Goal: Task Accomplishment & Management: Use online tool/utility

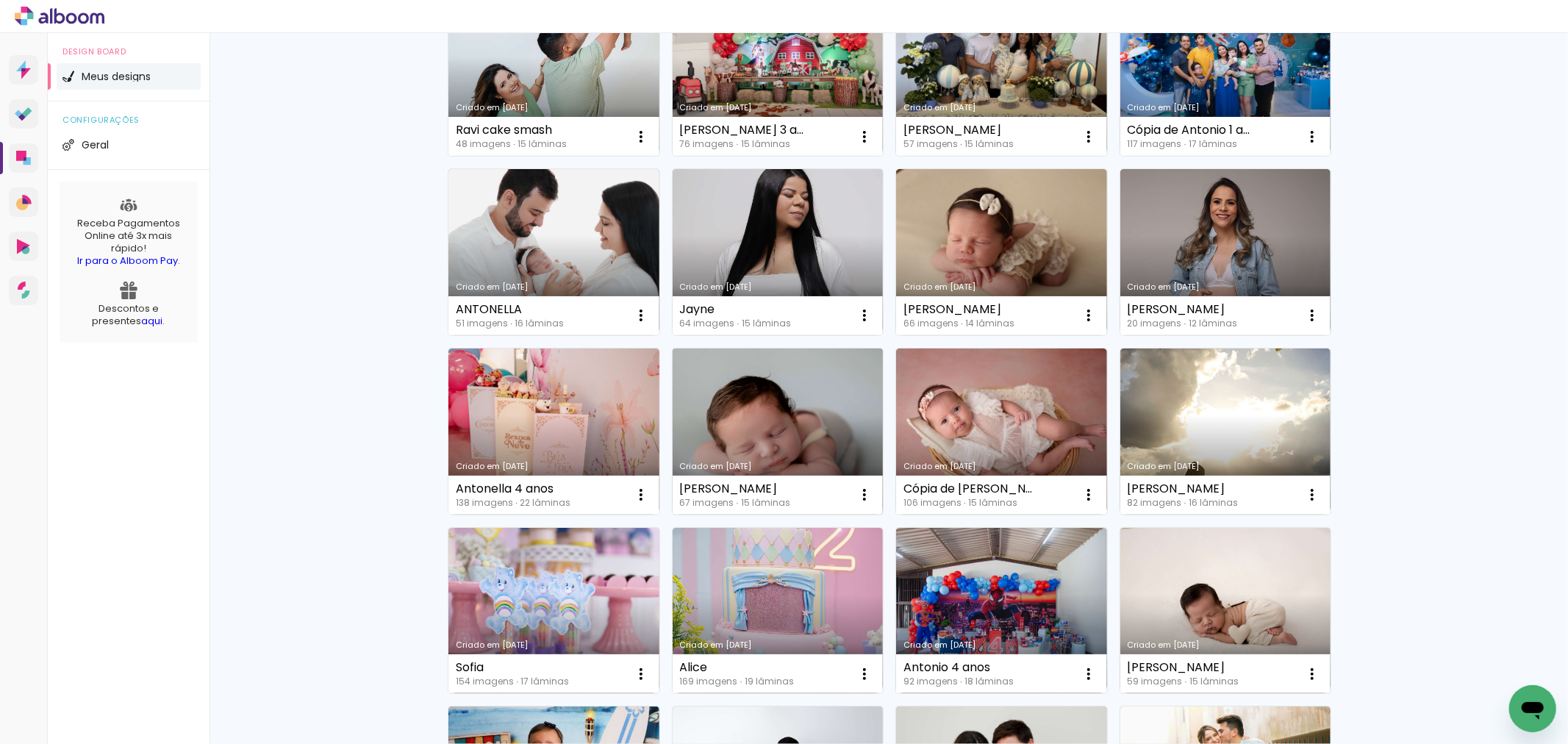
scroll to position [980, 0]
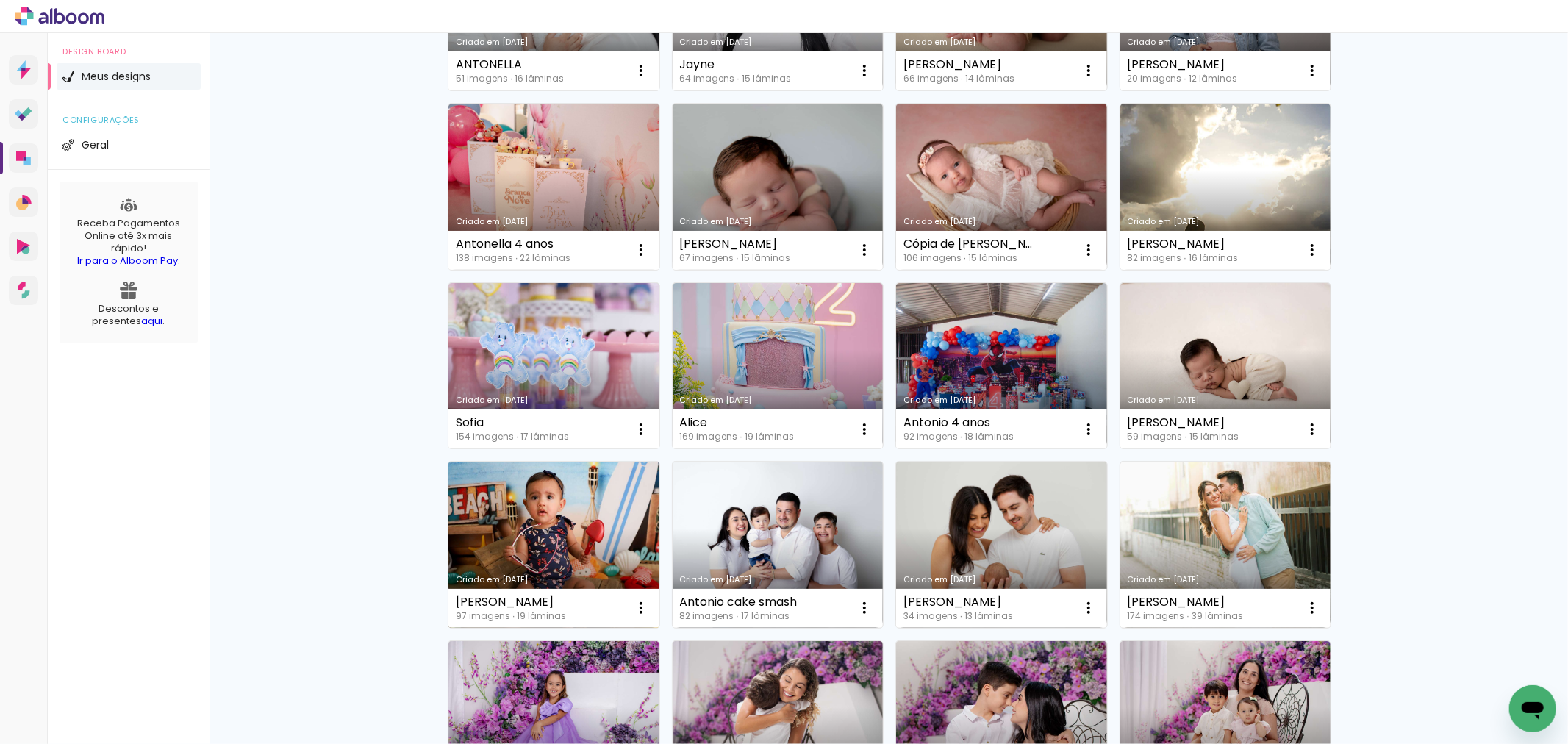
click at [542, 554] on link "Criado em [DATE]" at bounding box center [554, 544] width 211 height 166
